Goal: Check status: Check status

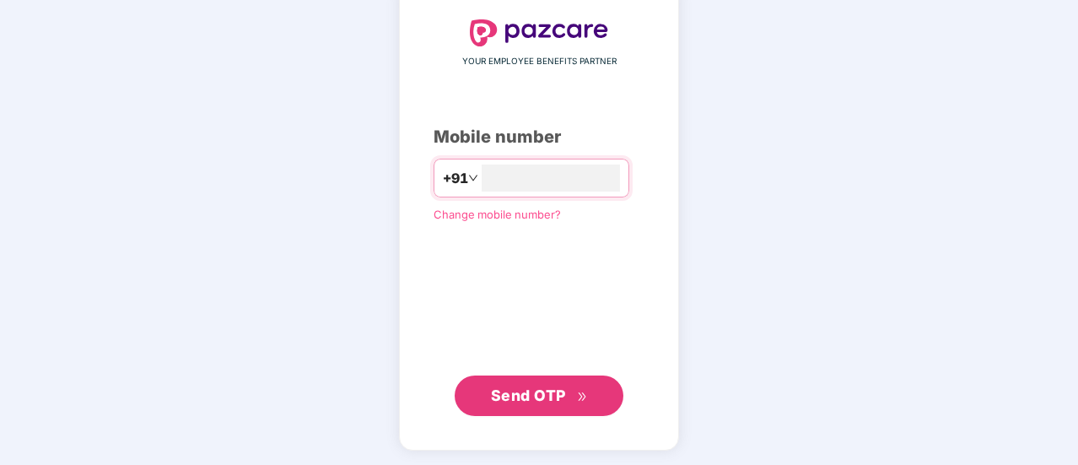
type input "**********"
click at [519, 401] on span "Send OTP" at bounding box center [528, 395] width 75 height 18
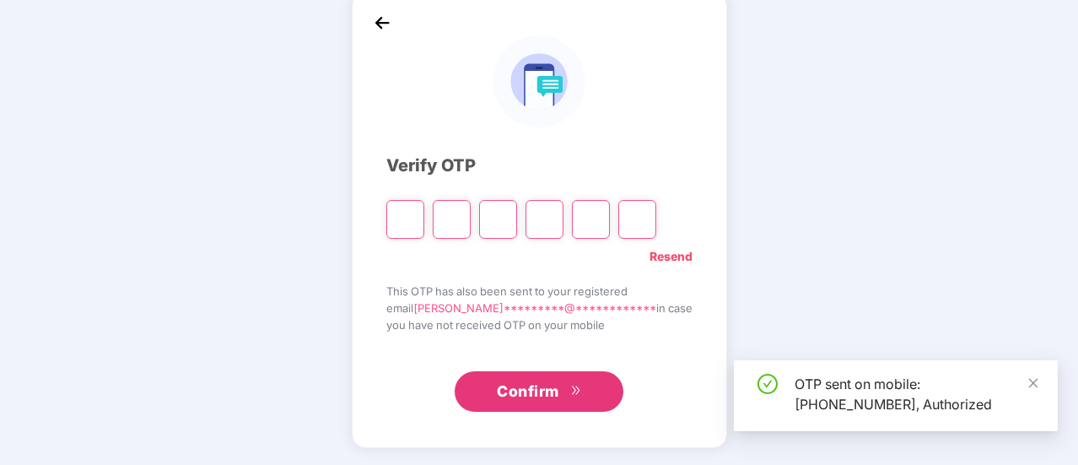
scroll to position [84, 0]
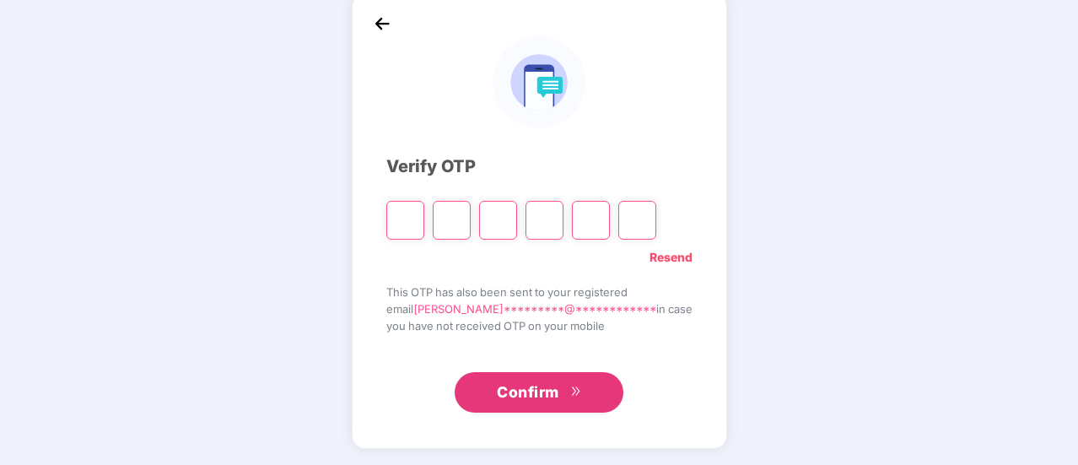
type input "*"
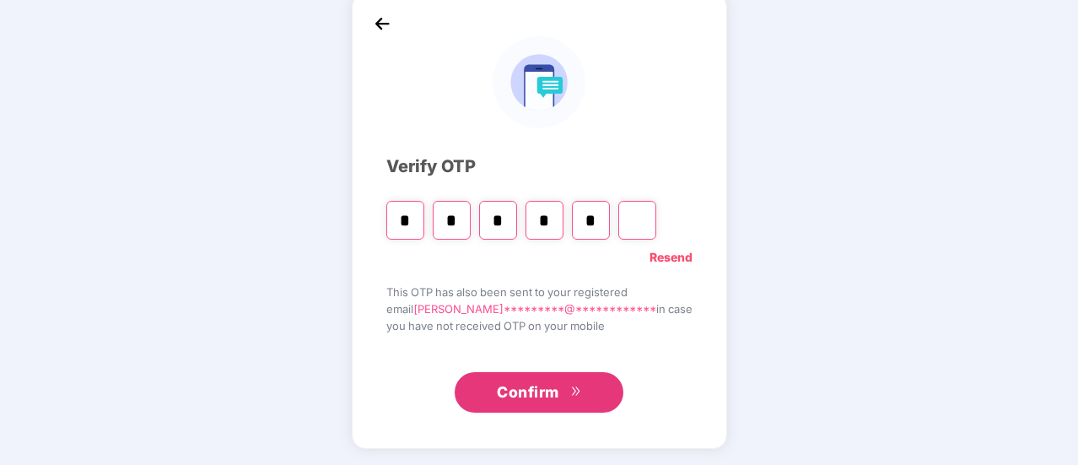
type input "*"
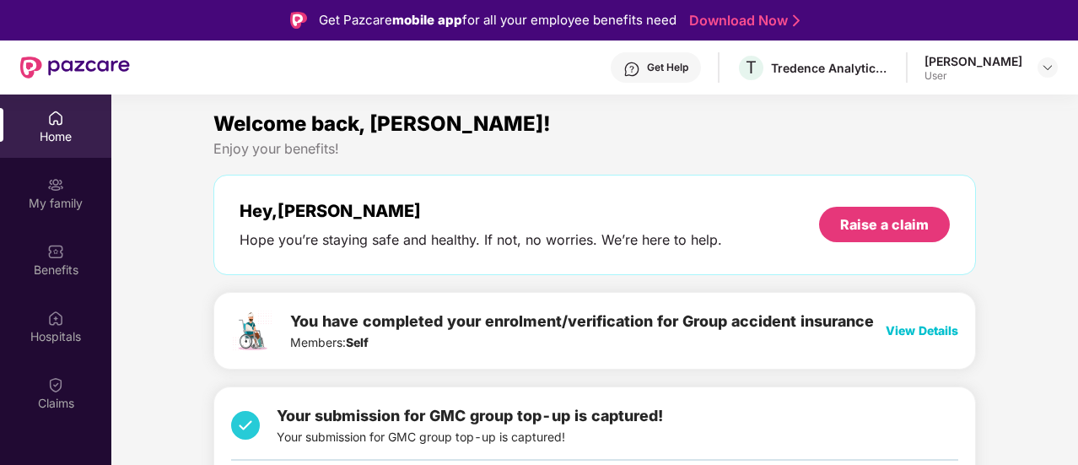
click at [935, 326] on span "View Details" at bounding box center [921, 330] width 73 height 14
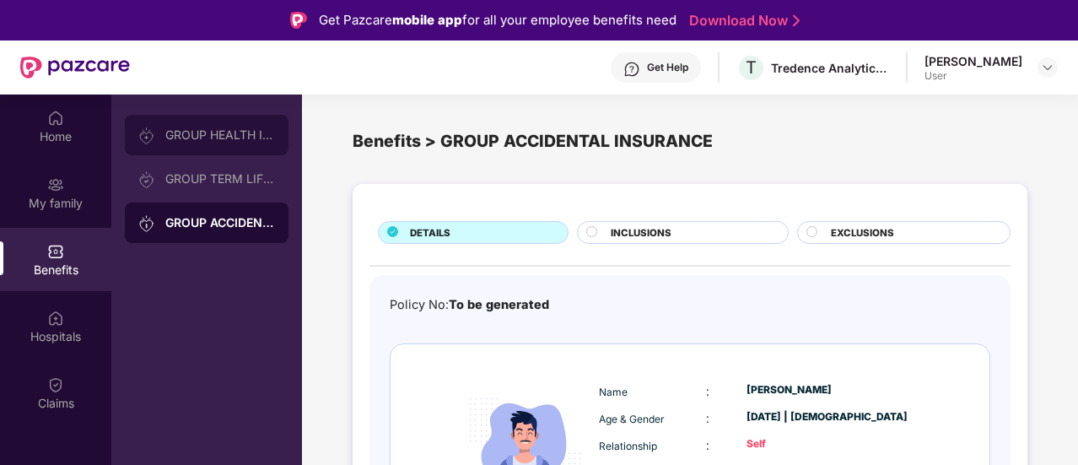
click at [213, 137] on div "GROUP HEALTH INSURANCE" at bounding box center [220, 134] width 110 height 13
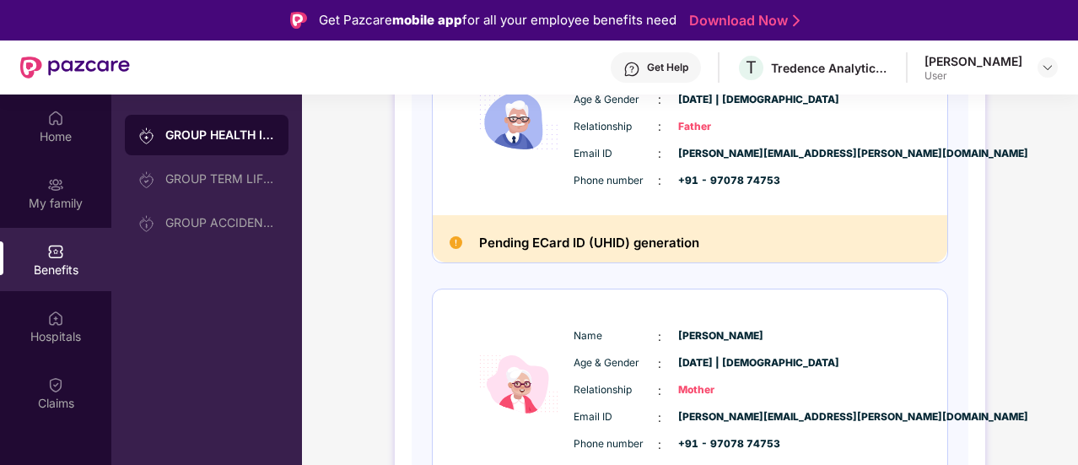
scroll to position [912, 0]
